Goal: Task Accomplishment & Management: Manage account settings

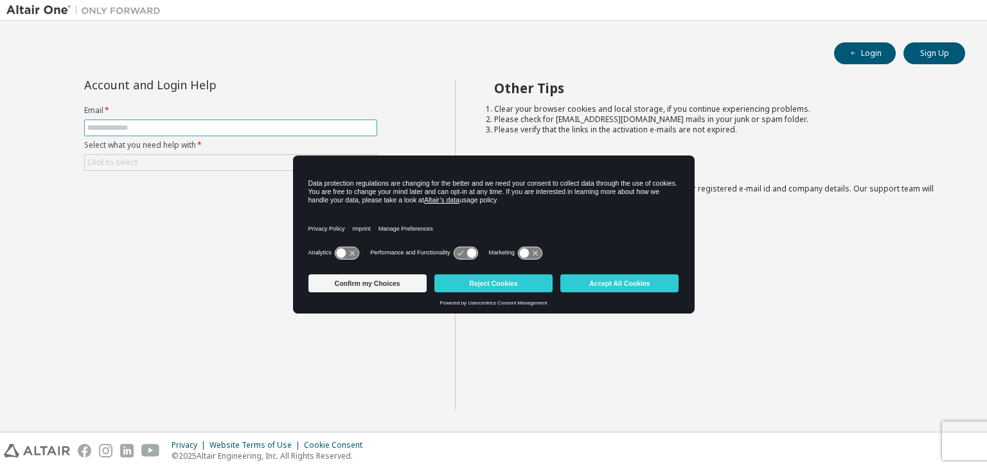
click at [174, 123] on input "text" at bounding box center [230, 128] width 287 height 10
click at [583, 283] on button "Accept All Cookies" at bounding box center [620, 283] width 118 height 18
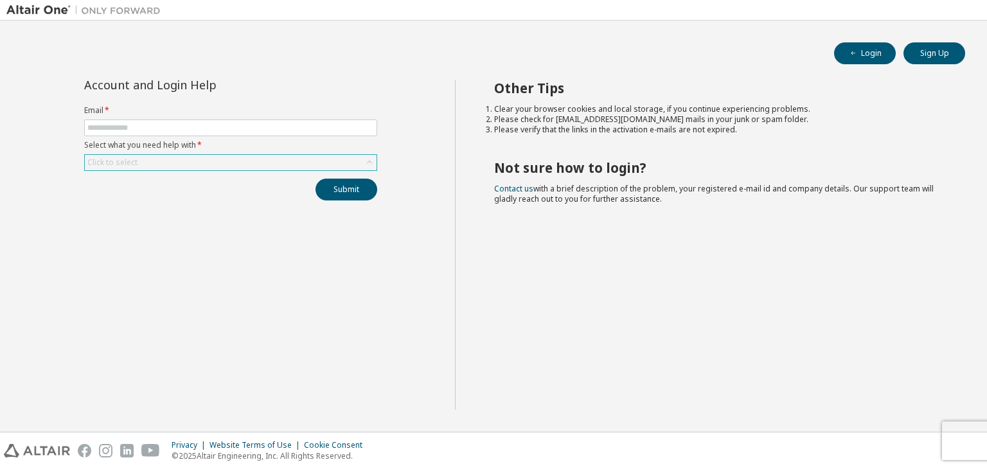
click at [251, 163] on div "Click to select" at bounding box center [231, 162] width 292 height 15
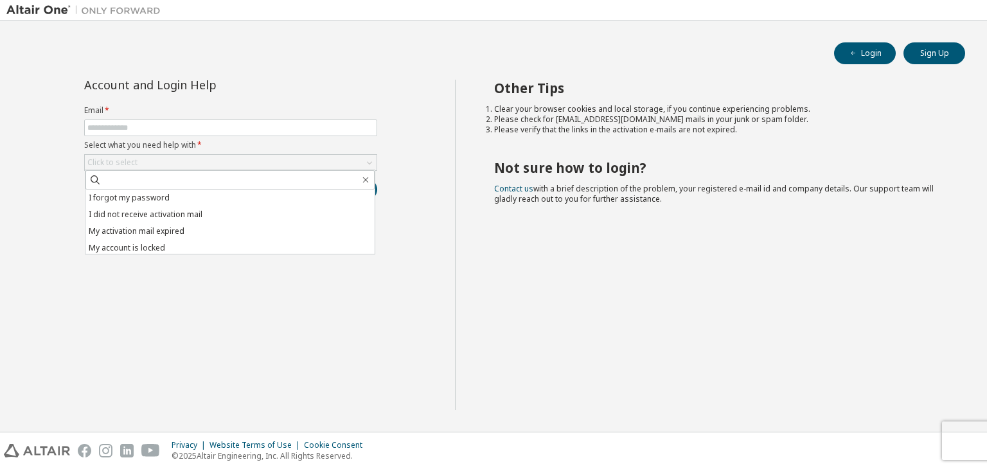
drag, startPoint x: 825, startPoint y: 46, endPoint x: 835, endPoint y: 46, distance: 10.3
click at [832, 46] on div "Login Sign Up" at bounding box center [494, 53] width 944 height 22
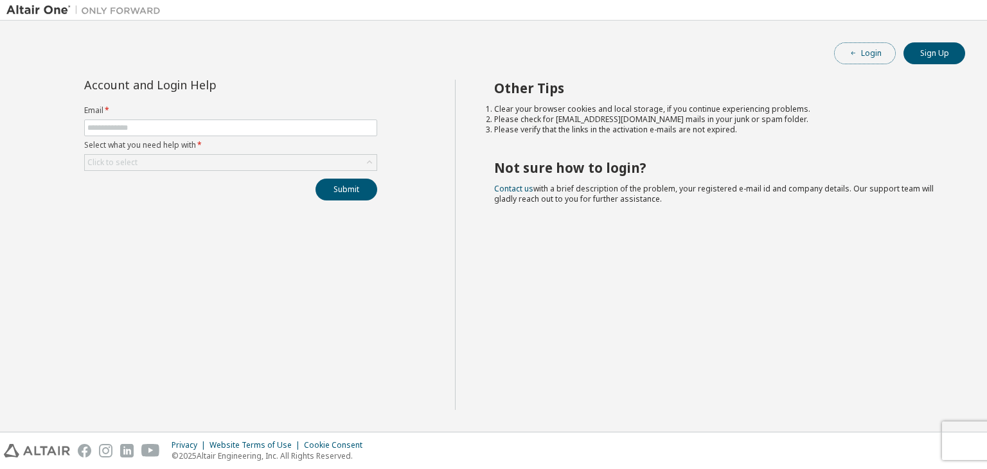
click at [861, 59] on button "Login" at bounding box center [865, 53] width 62 height 22
click at [213, 132] on span at bounding box center [230, 128] width 293 height 17
click at [213, 129] on input "text" at bounding box center [230, 128] width 287 height 10
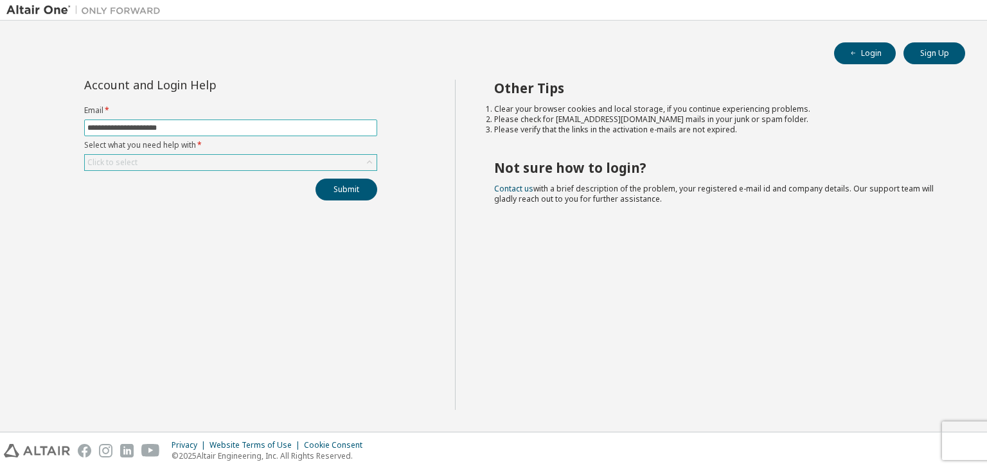
type input "**********"
click at [212, 165] on div "Click to select" at bounding box center [231, 162] width 292 height 15
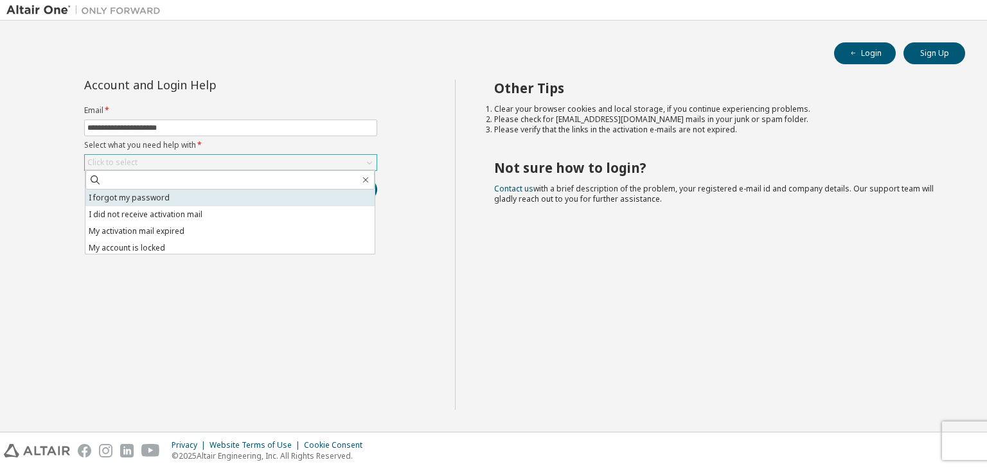
click at [202, 204] on li "I forgot my password" at bounding box center [229, 198] width 289 height 17
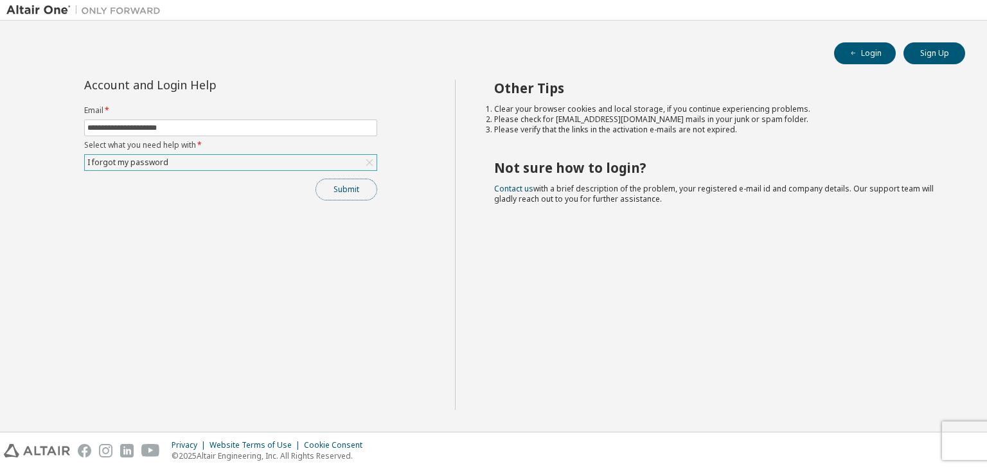
click at [346, 193] on button "Submit" at bounding box center [347, 190] width 62 height 22
click at [872, 444] on div "Bad Request" at bounding box center [882, 444] width 134 height 12
click at [359, 189] on button "Submit" at bounding box center [347, 190] width 62 height 22
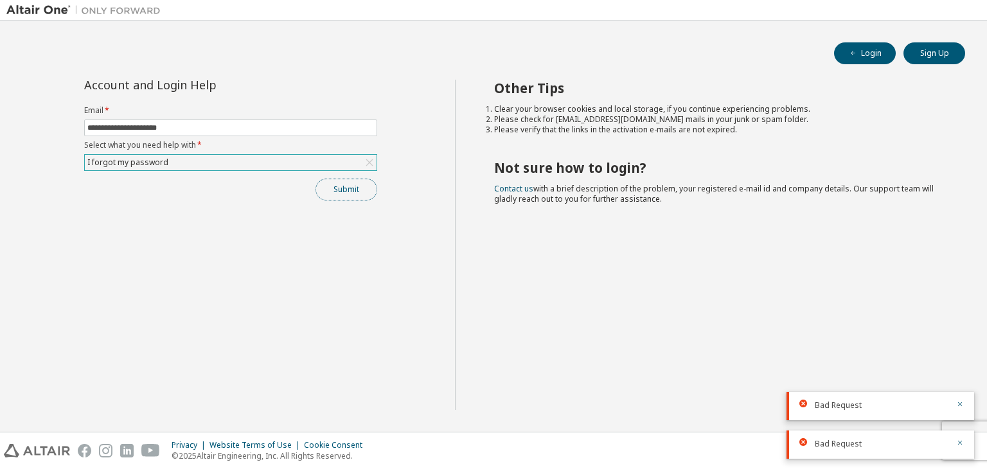
click at [359, 189] on button "Submit" at bounding box center [347, 190] width 62 height 22
click at [359, 189] on div "Submit" at bounding box center [230, 190] width 293 height 22
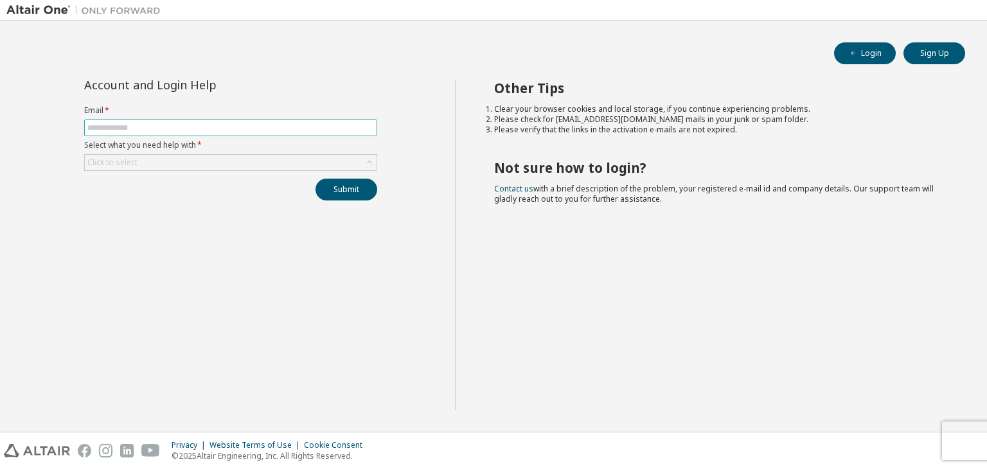
click at [178, 132] on input "text" at bounding box center [230, 128] width 287 height 10
type input "**********"
click at [210, 158] on div "Click to select" at bounding box center [231, 162] width 292 height 15
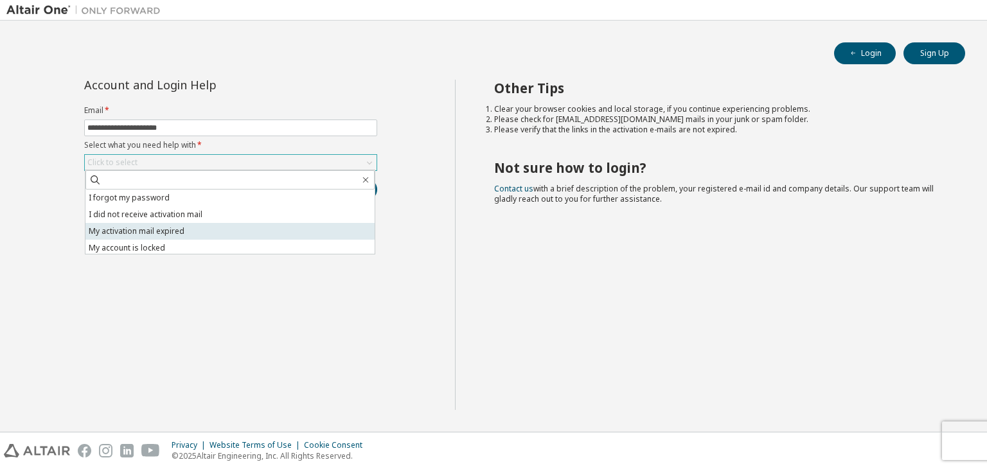
scroll to position [36, 0]
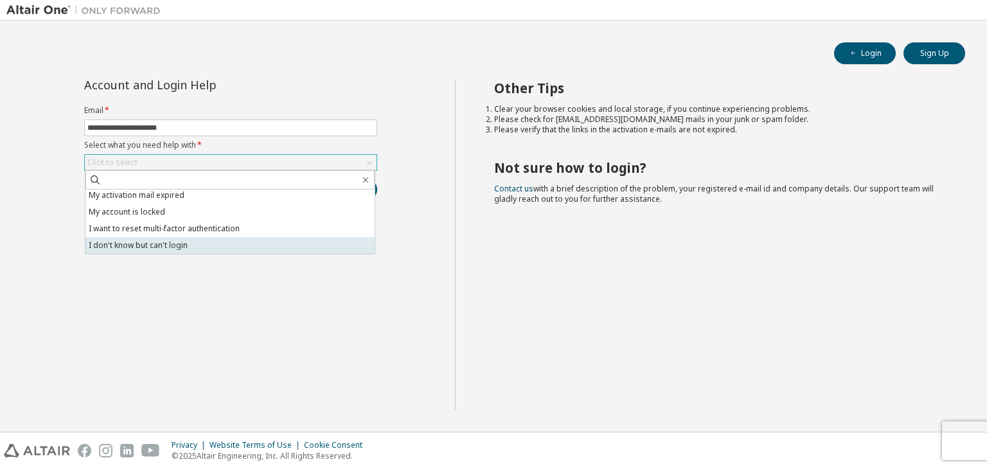
click at [188, 238] on li "I don't know but can't login" at bounding box center [229, 245] width 289 height 17
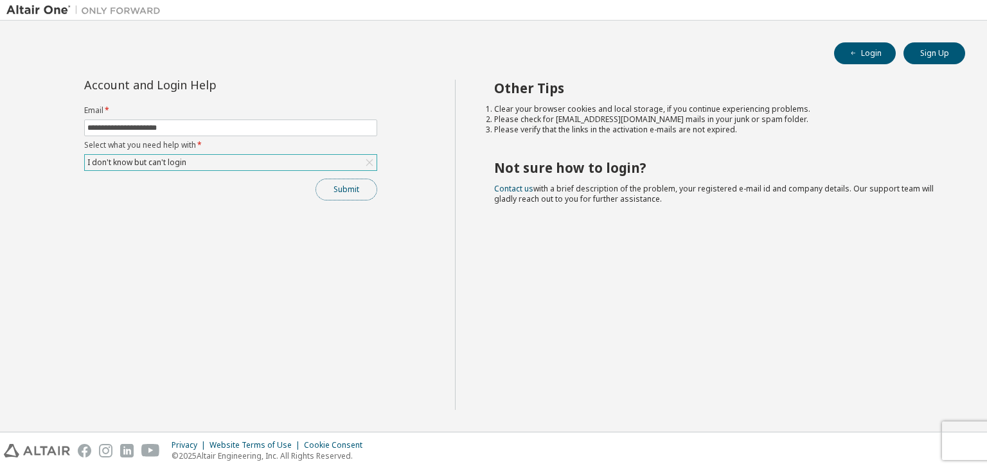
click at [359, 194] on button "Submit" at bounding box center [347, 190] width 62 height 22
click at [359, 194] on div "Submit" at bounding box center [230, 190] width 293 height 22
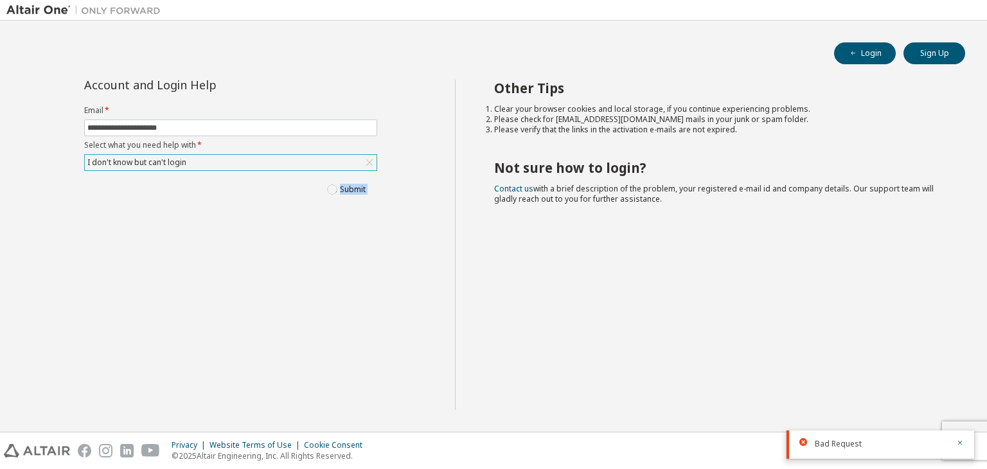
click at [359, 194] on div "Submit" at bounding box center [230, 190] width 293 height 22
click at [359, 194] on button "Submit" at bounding box center [347, 190] width 62 height 22
click at [359, 194] on div "Submit" at bounding box center [230, 190] width 293 height 22
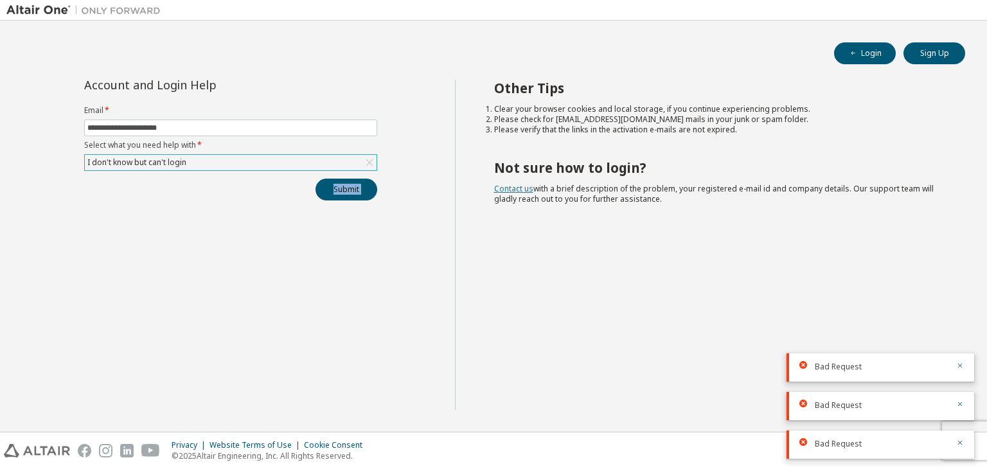
click at [522, 189] on link "Contact us" at bounding box center [513, 188] width 39 height 11
click at [676, 145] on div "Other Tips Clear your browser cookies and local storage, if you continue experi…" at bounding box center [718, 245] width 526 height 330
click at [926, 52] on button "Sign Up" at bounding box center [935, 53] width 62 height 22
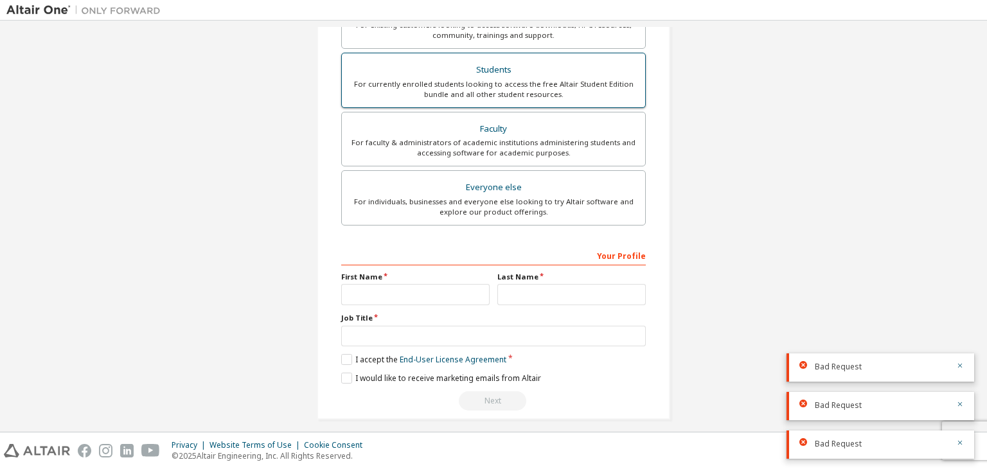
scroll to position [280, 0]
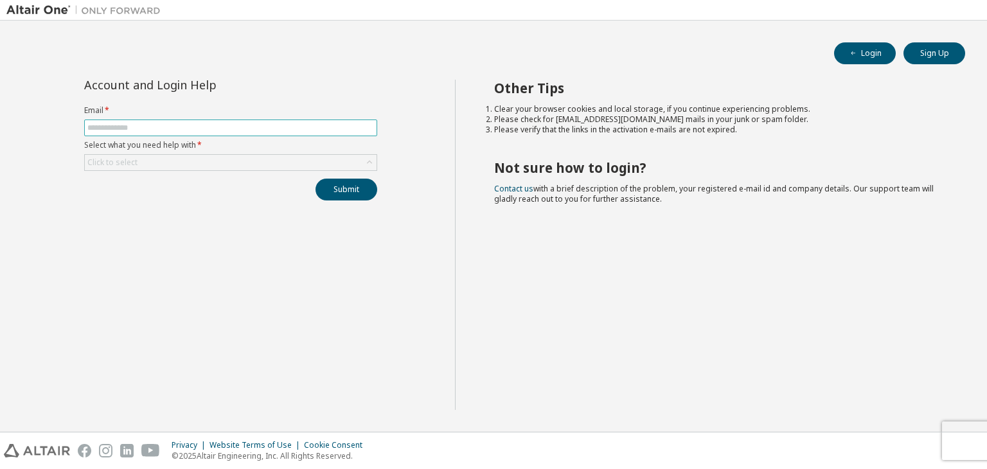
click at [331, 132] on span at bounding box center [230, 128] width 293 height 17
click at [332, 127] on input "text" at bounding box center [230, 128] width 287 height 10
type input "**********"
click at [373, 185] on button "Submit" at bounding box center [347, 190] width 62 height 22
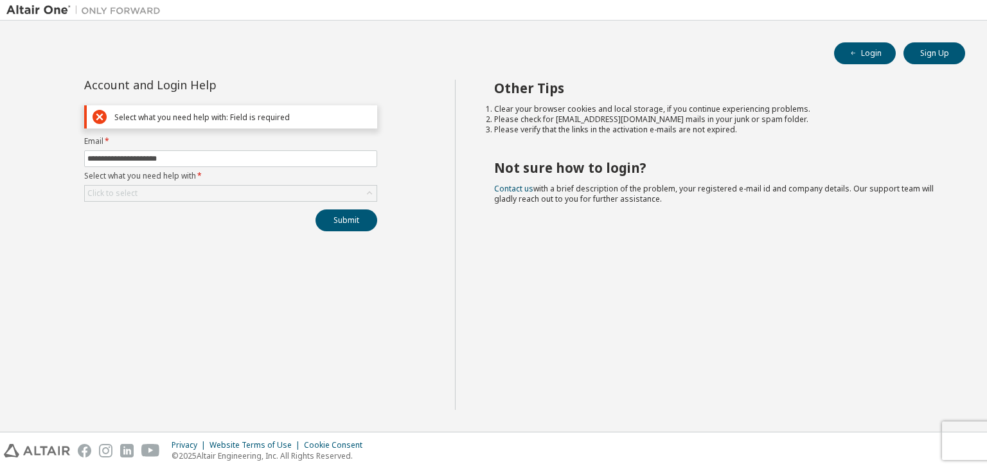
click at [372, 183] on form "**********" at bounding box center [230, 169] width 293 height 66
click at [372, 188] on icon at bounding box center [369, 193] width 13 height 13
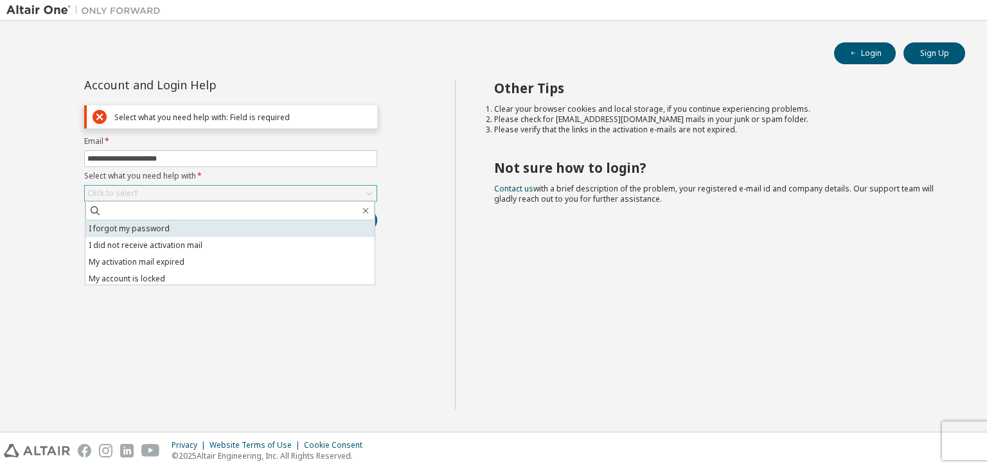
click at [310, 224] on li "I forgot my password" at bounding box center [229, 228] width 289 height 17
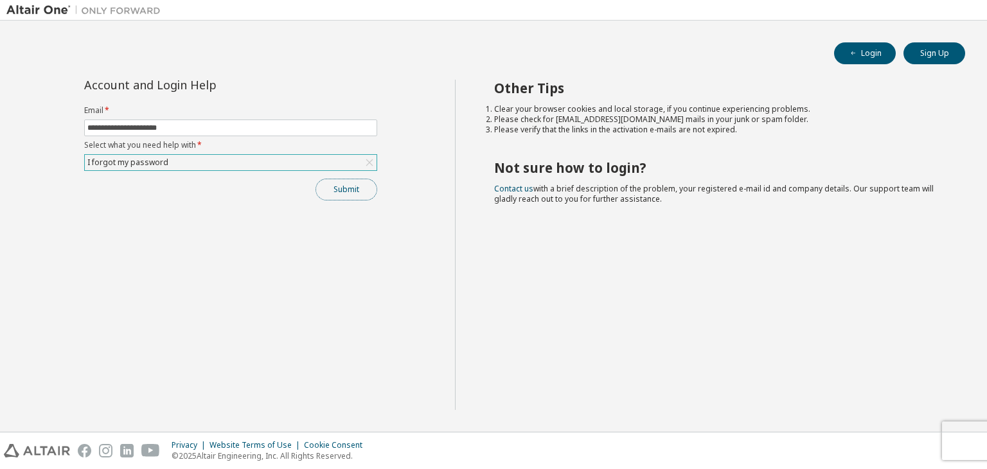
click at [366, 191] on button "Submit" at bounding box center [347, 190] width 62 height 22
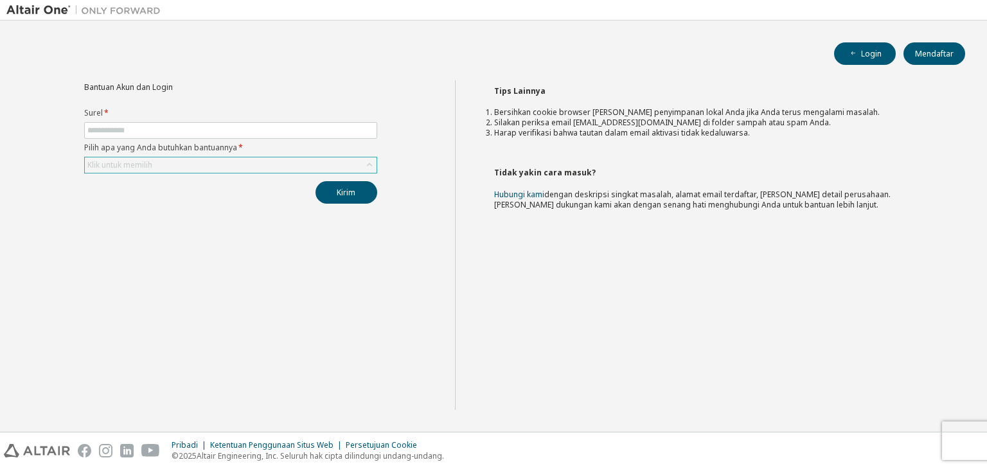
click at [341, 159] on div "Klik untuk memilih" at bounding box center [231, 164] width 292 height 15
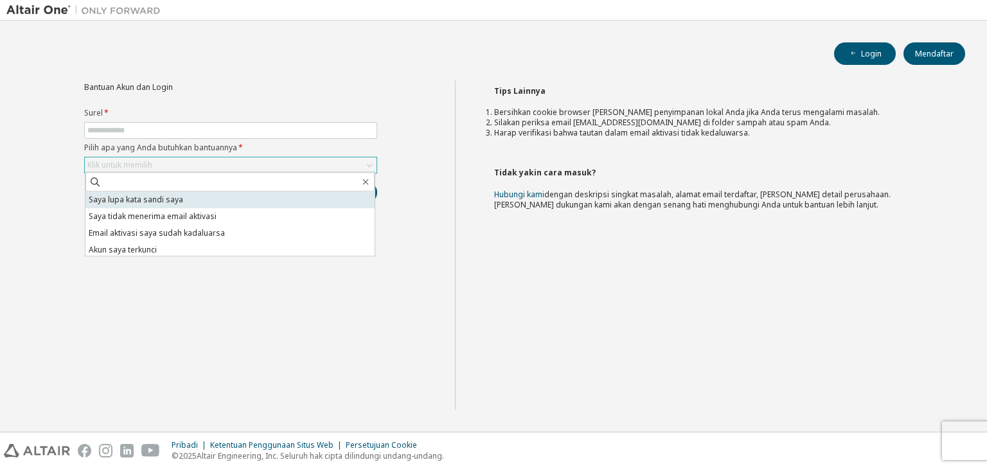
click at [231, 201] on li "Saya lupa kata sandi saya" at bounding box center [229, 200] width 289 height 17
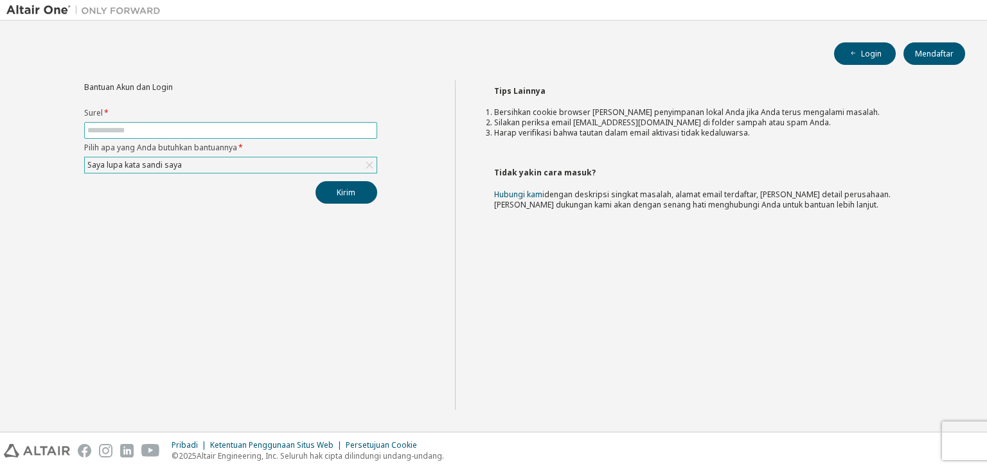
click at [223, 125] on input "text" at bounding box center [230, 130] width 287 height 10
type input "**********"
click at [357, 197] on button "Kirim" at bounding box center [347, 192] width 62 height 22
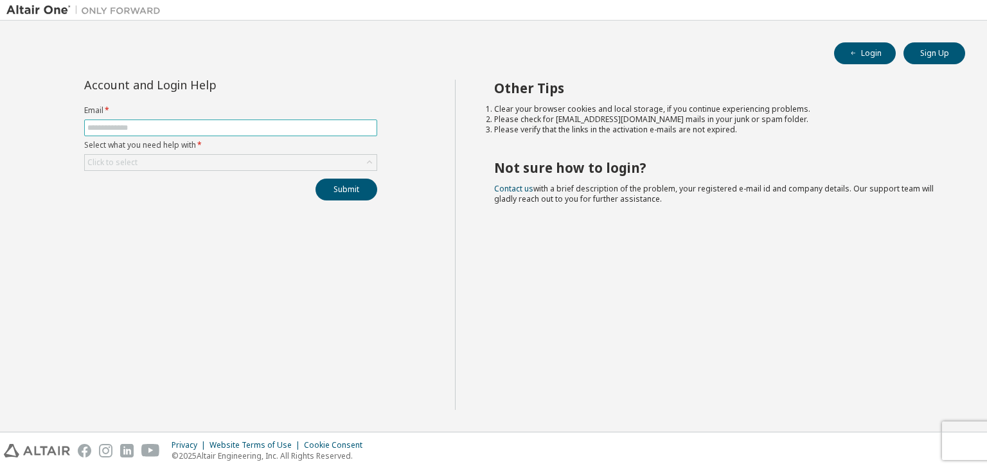
click at [245, 134] on span at bounding box center [230, 128] width 293 height 17
click at [245, 127] on input "text" at bounding box center [230, 128] width 287 height 10
type input "**********"
click at [208, 162] on div "Click to select" at bounding box center [231, 162] width 292 height 15
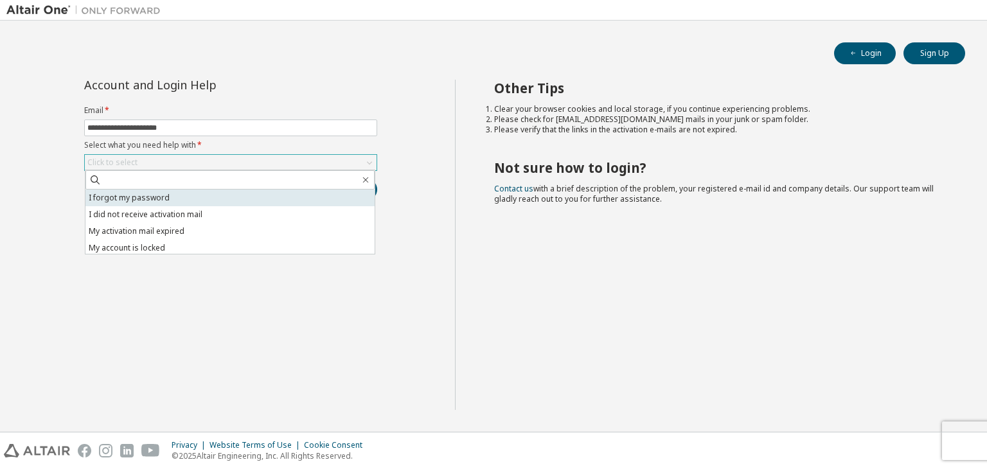
click at [162, 201] on li "I forgot my password" at bounding box center [229, 198] width 289 height 17
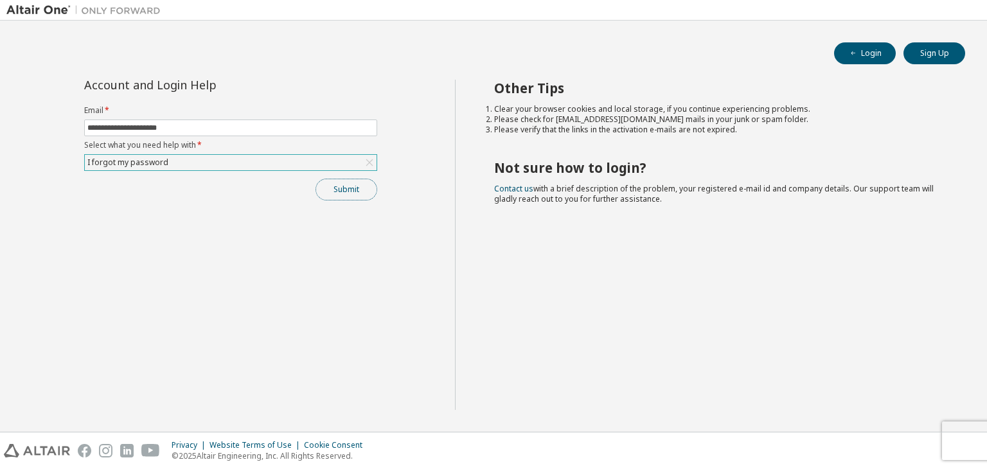
click at [334, 191] on button "Submit" at bounding box center [347, 190] width 62 height 22
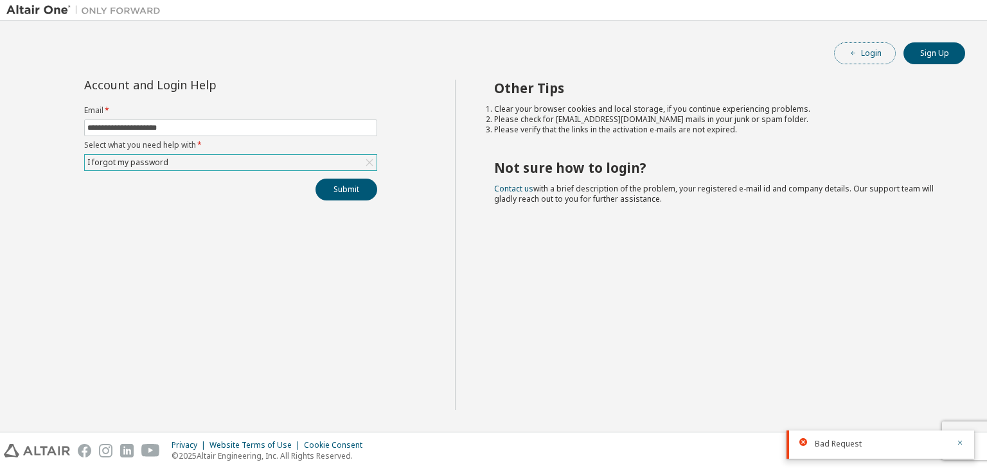
click at [884, 51] on button "Login" at bounding box center [865, 53] width 62 height 22
